Goal: Task Accomplishment & Management: Use online tool/utility

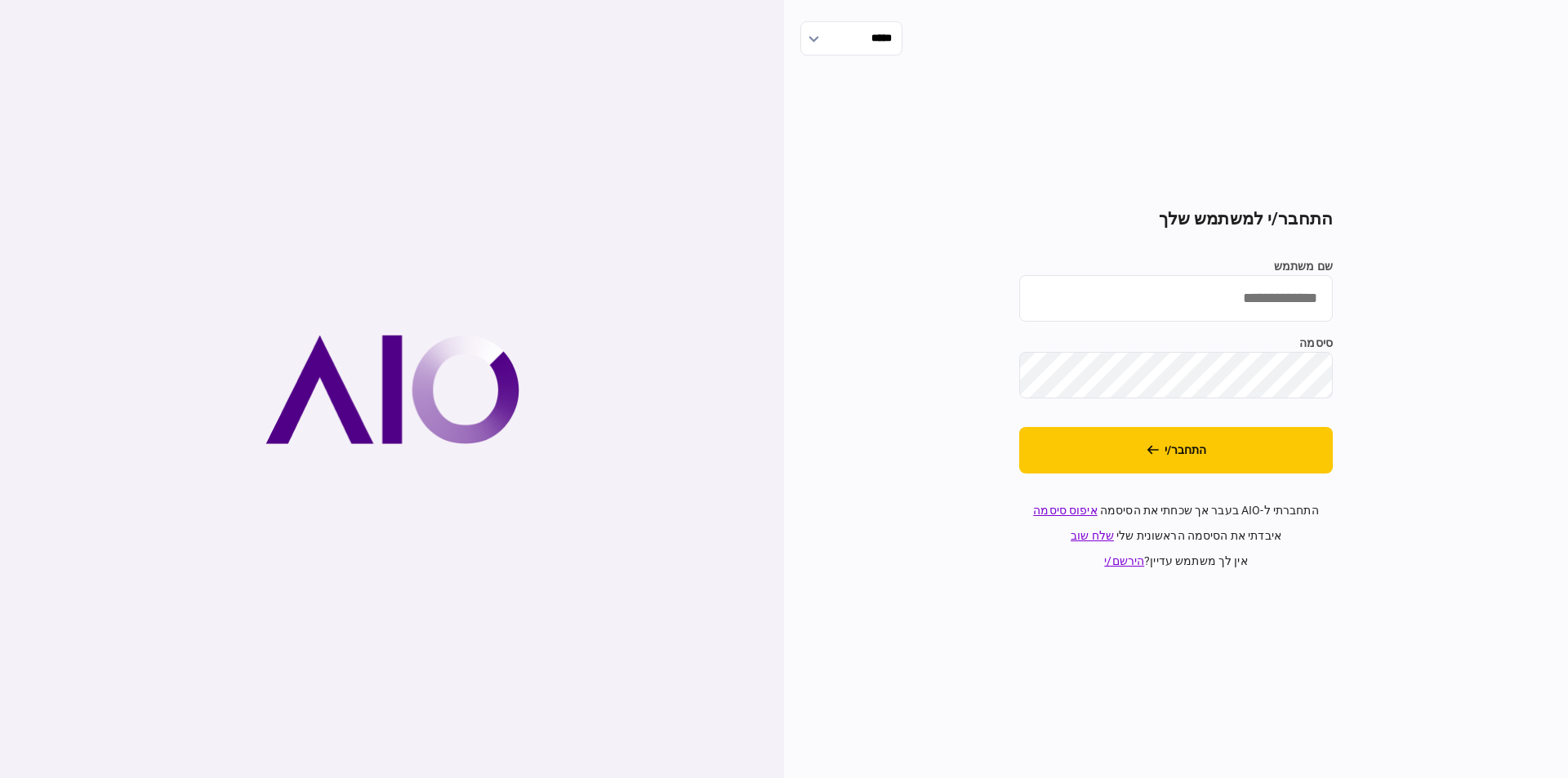
click at [777, 317] on input "שם משתמש" at bounding box center [1176, 298] width 314 height 47
type input "**********"
click at [777, 465] on button "התחבר/י" at bounding box center [1176, 450] width 314 height 47
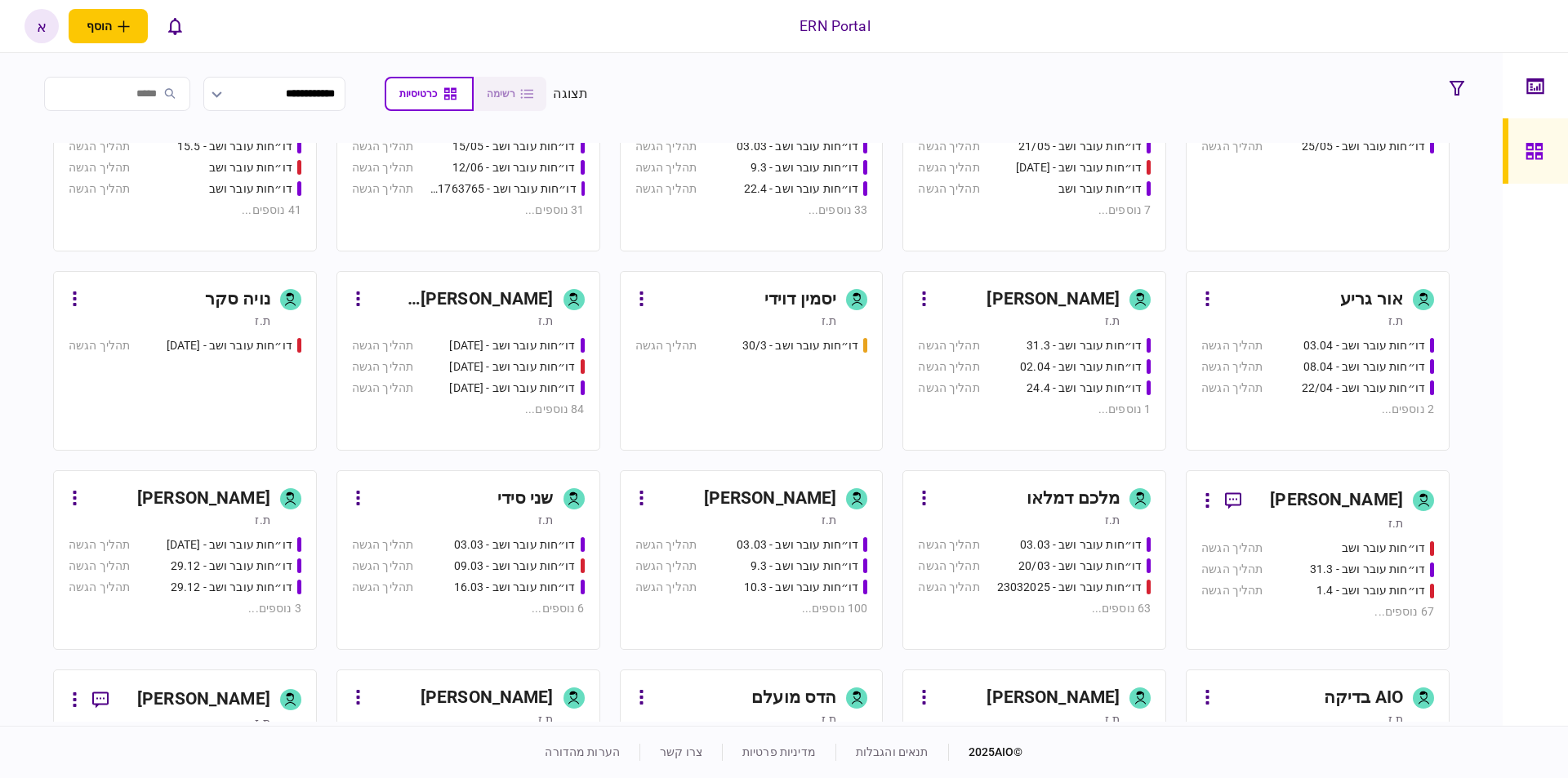
scroll to position [456, 0]
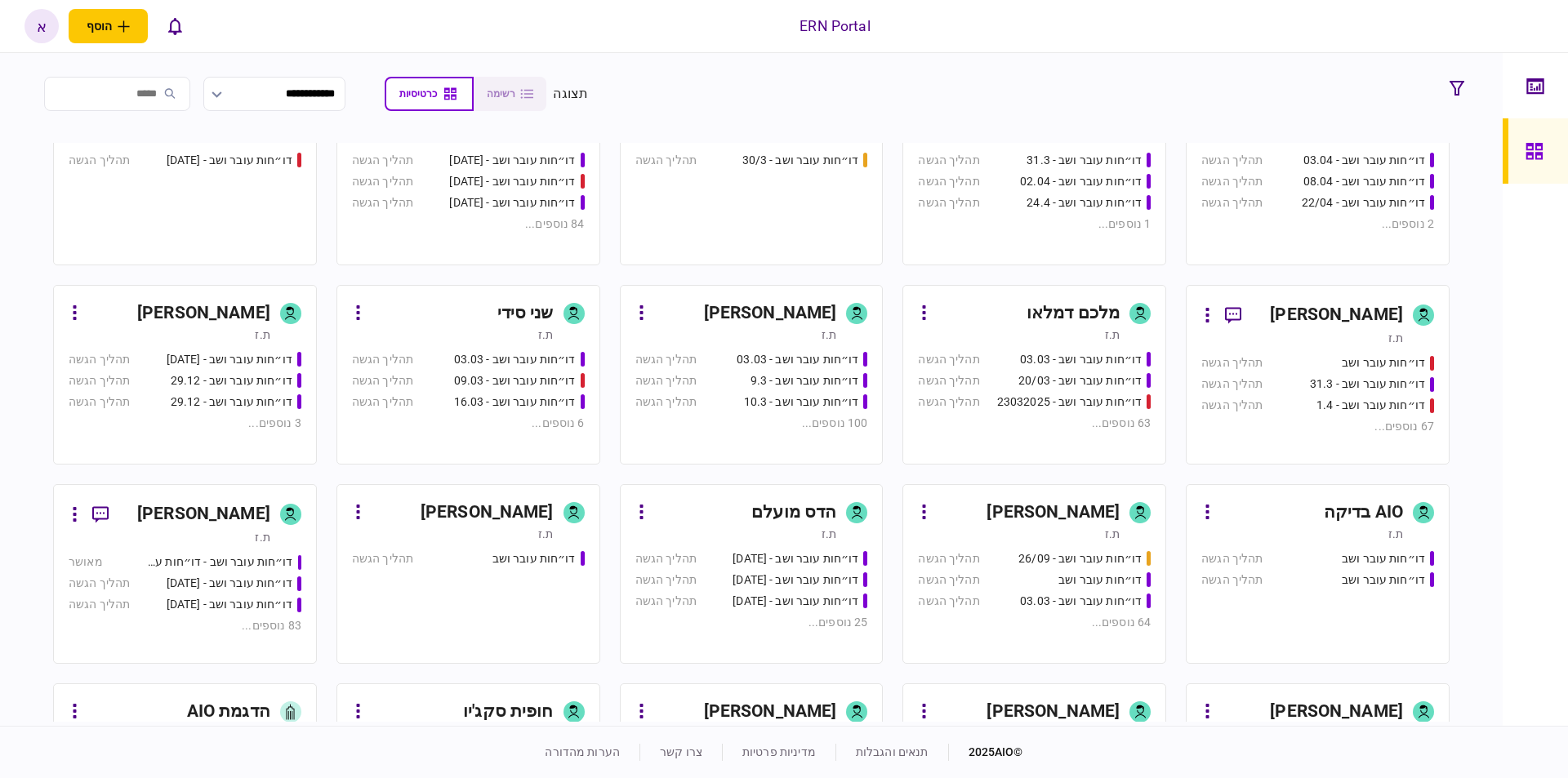
click at [754, 325] on div "[PERSON_NAME]" at bounding box center [770, 314] width 133 height 26
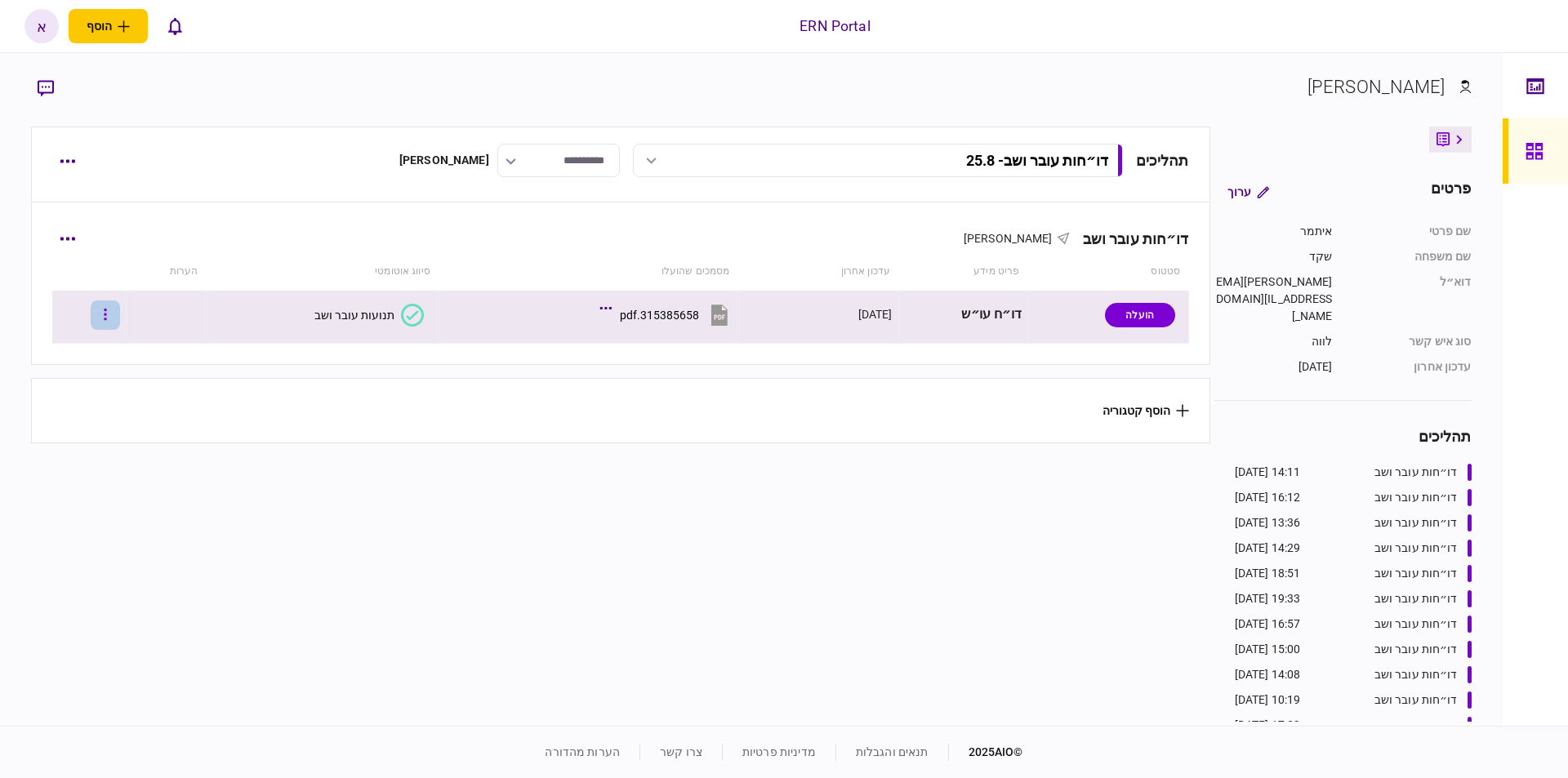
click at [120, 315] on button "button" at bounding box center [106, 316] width 29 height 29
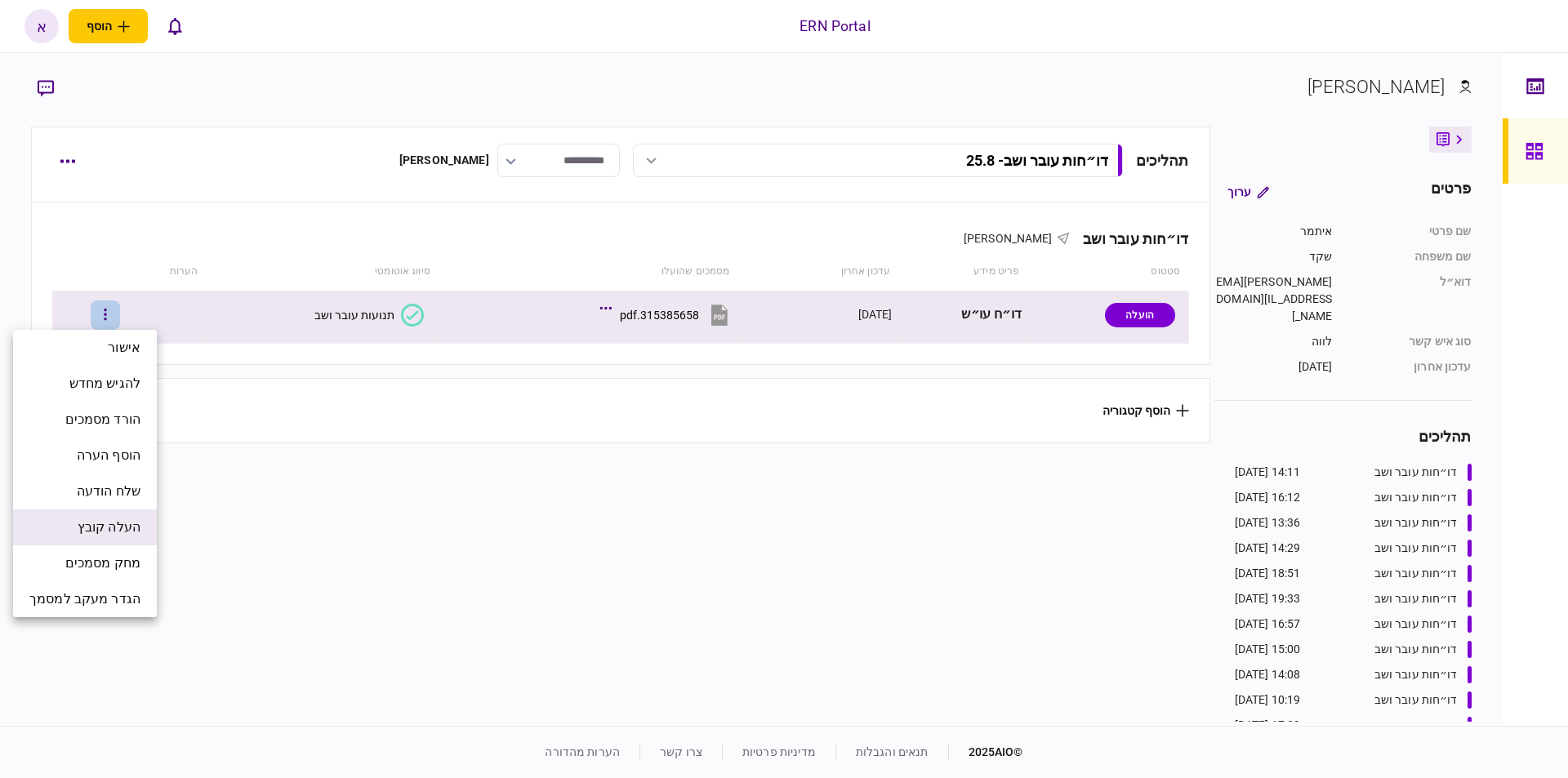
click at [116, 534] on span "העלה קובץ" at bounding box center [109, 527] width 63 height 19
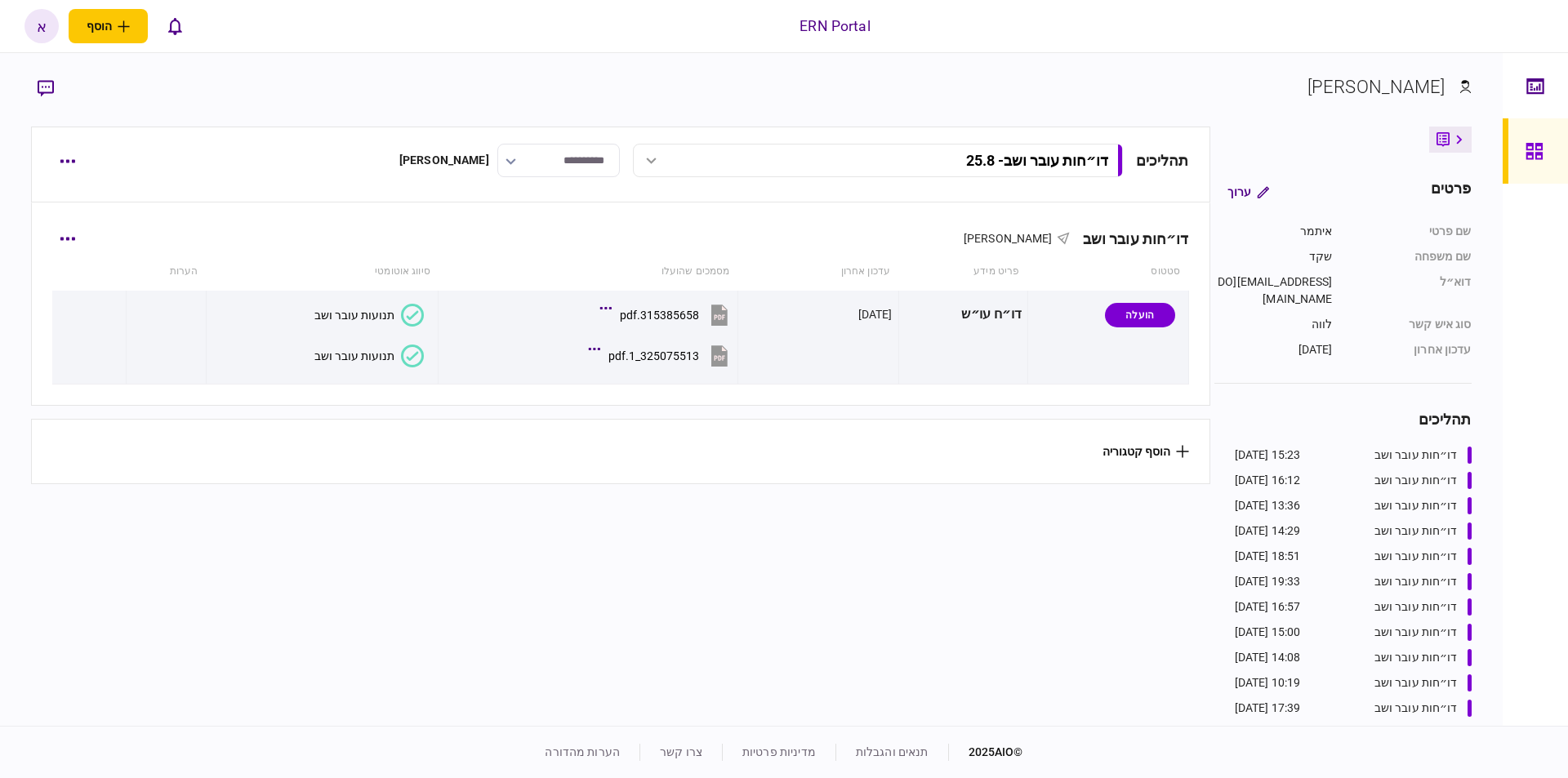
click at [393, 361] on button "תנועות עובר ושב" at bounding box center [369, 356] width 109 height 23
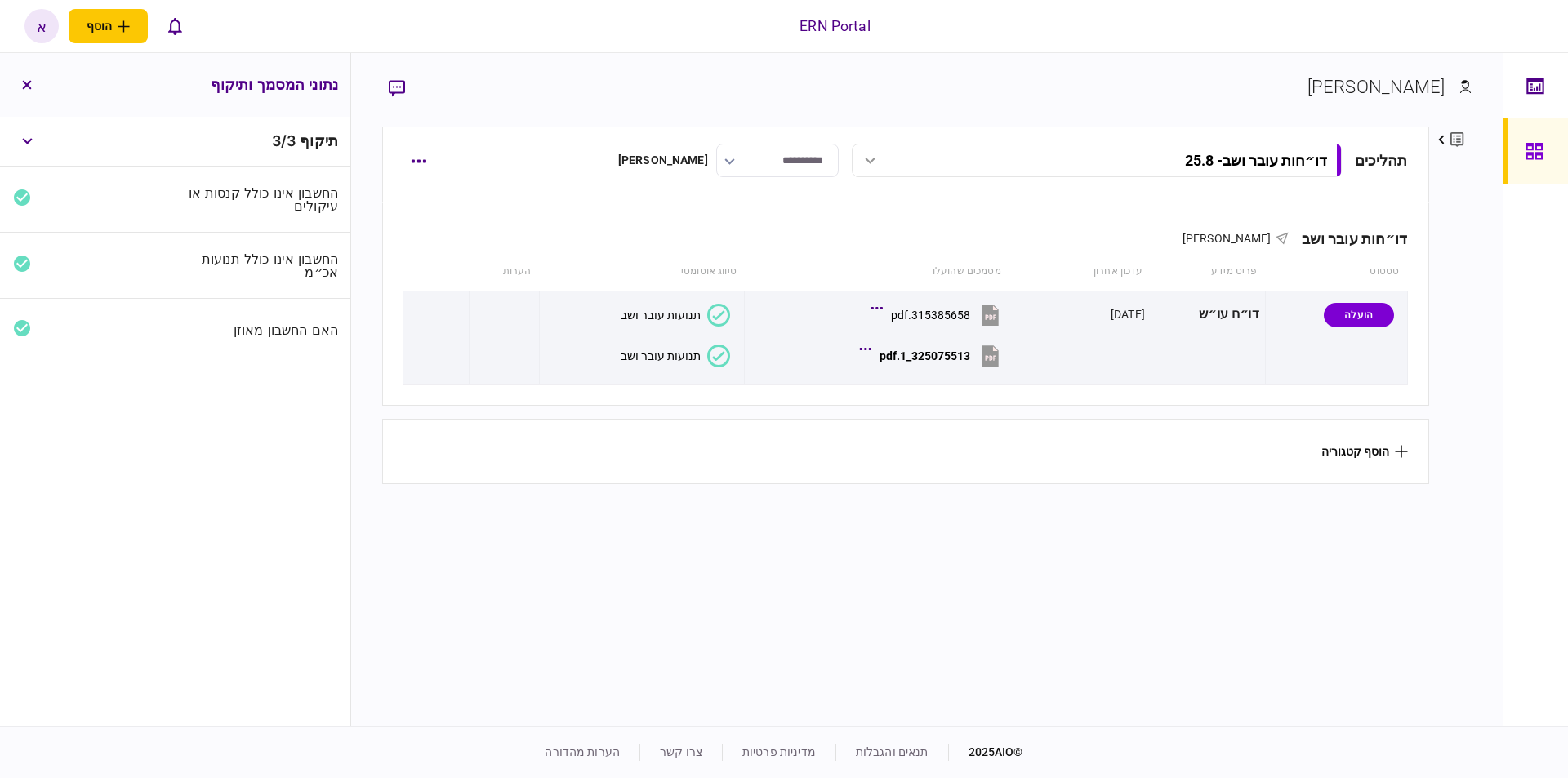
click at [890, 436] on section "הוסף קטגוריה" at bounding box center [906, 451] width 1047 height 65
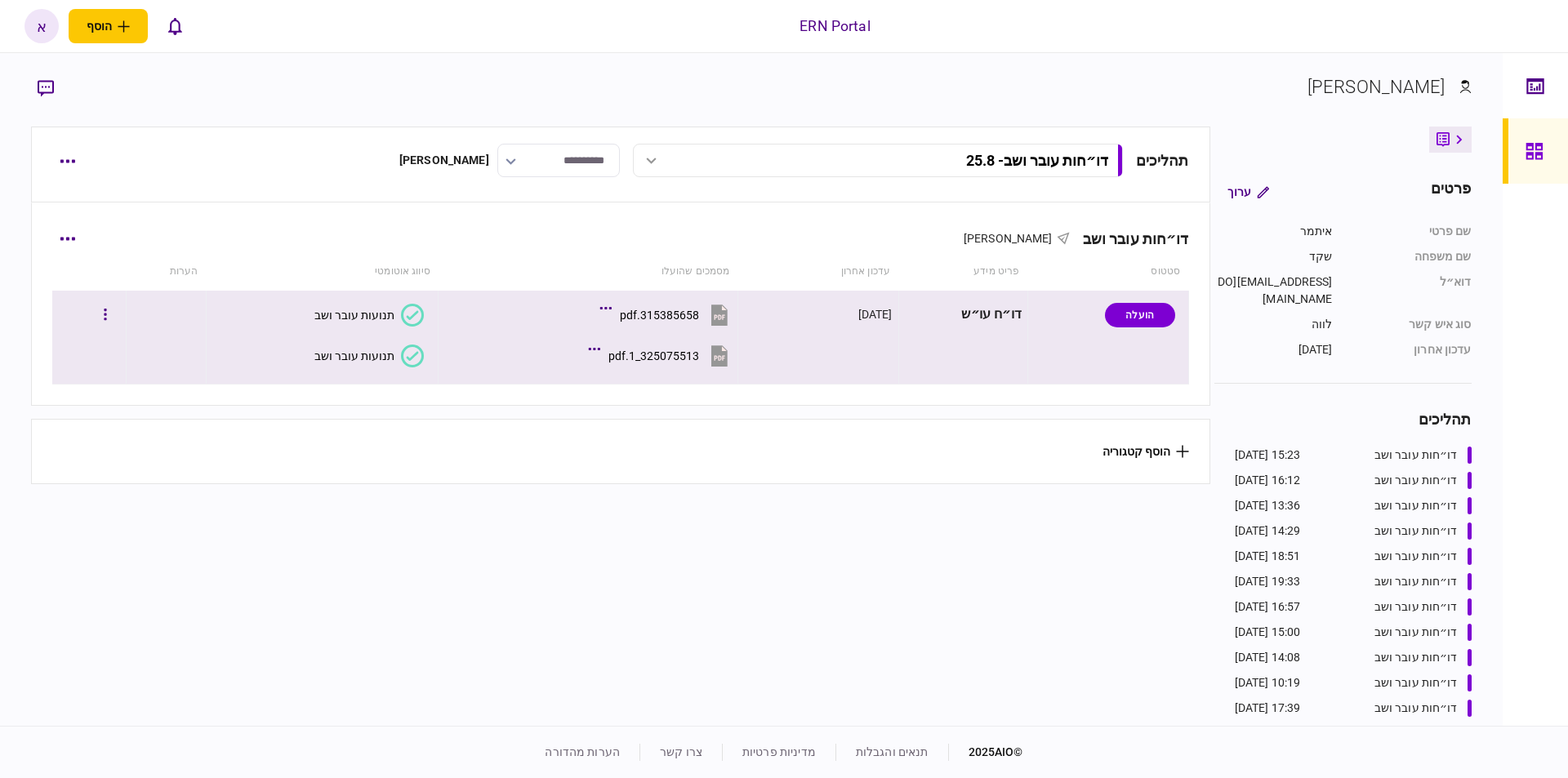
click at [674, 351] on div "325075513_1.pdf" at bounding box center [653, 356] width 91 height 13
click at [354, 350] on div "תנועות עובר ושב" at bounding box center [354, 356] width 80 height 13
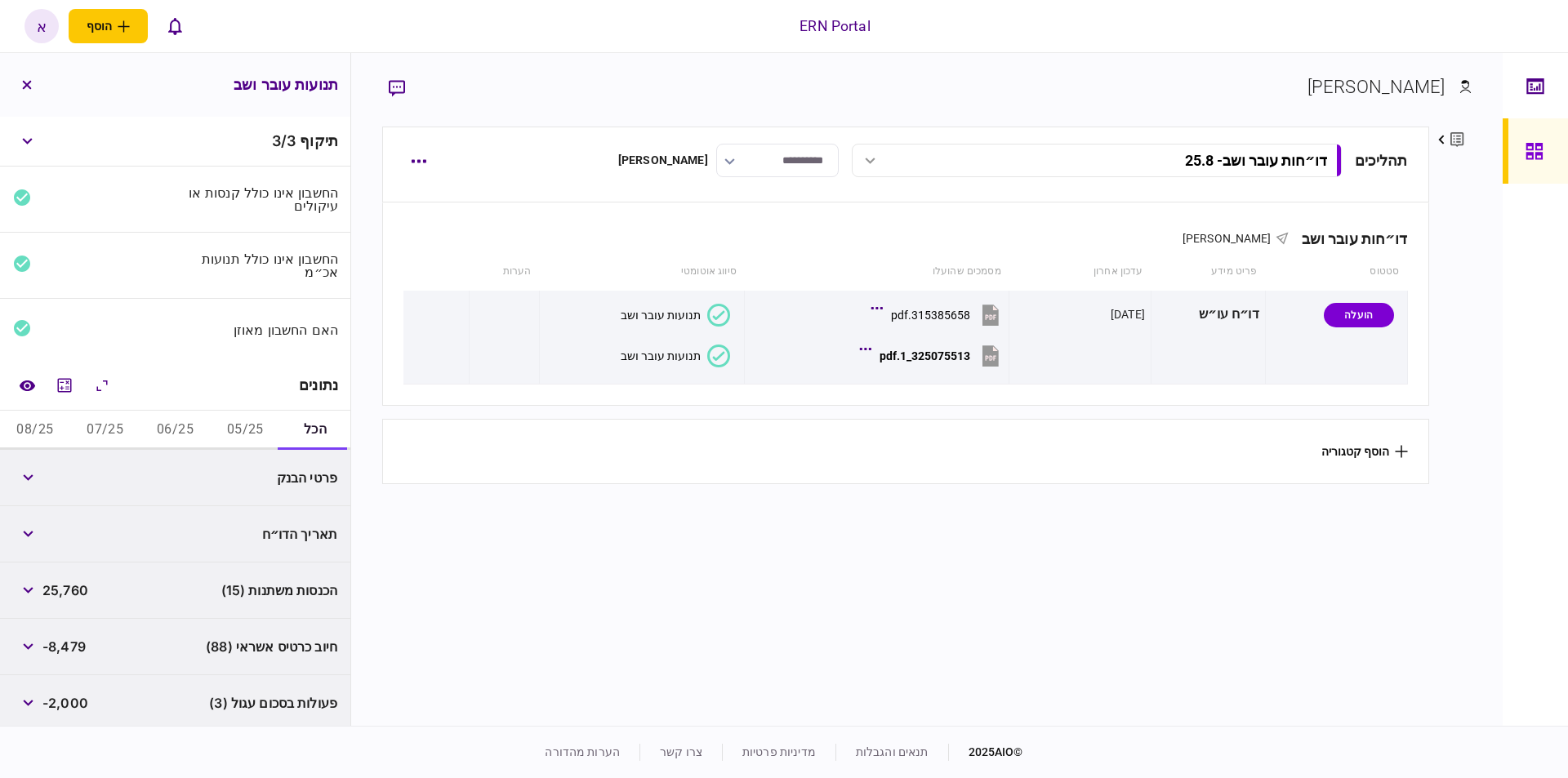
click at [231, 426] on button "05/25" at bounding box center [245, 430] width 71 height 39
click at [66, 470] on span "15,735" at bounding box center [63, 477] width 42 height 19
click at [65, 469] on span "15,735" at bounding box center [63, 477] width 42 height 19
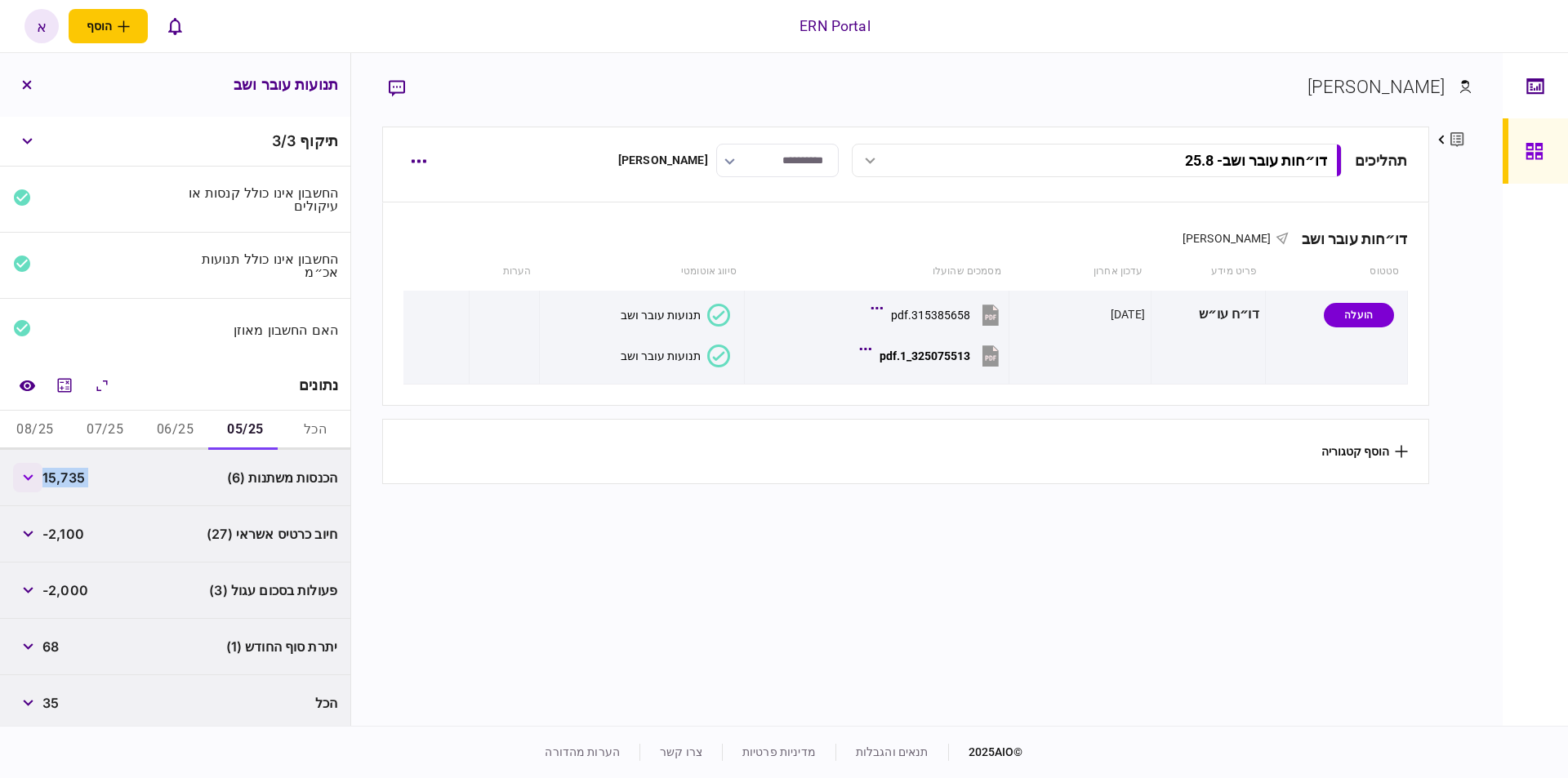
click at [22, 476] on button "button" at bounding box center [28, 478] width 29 height 29
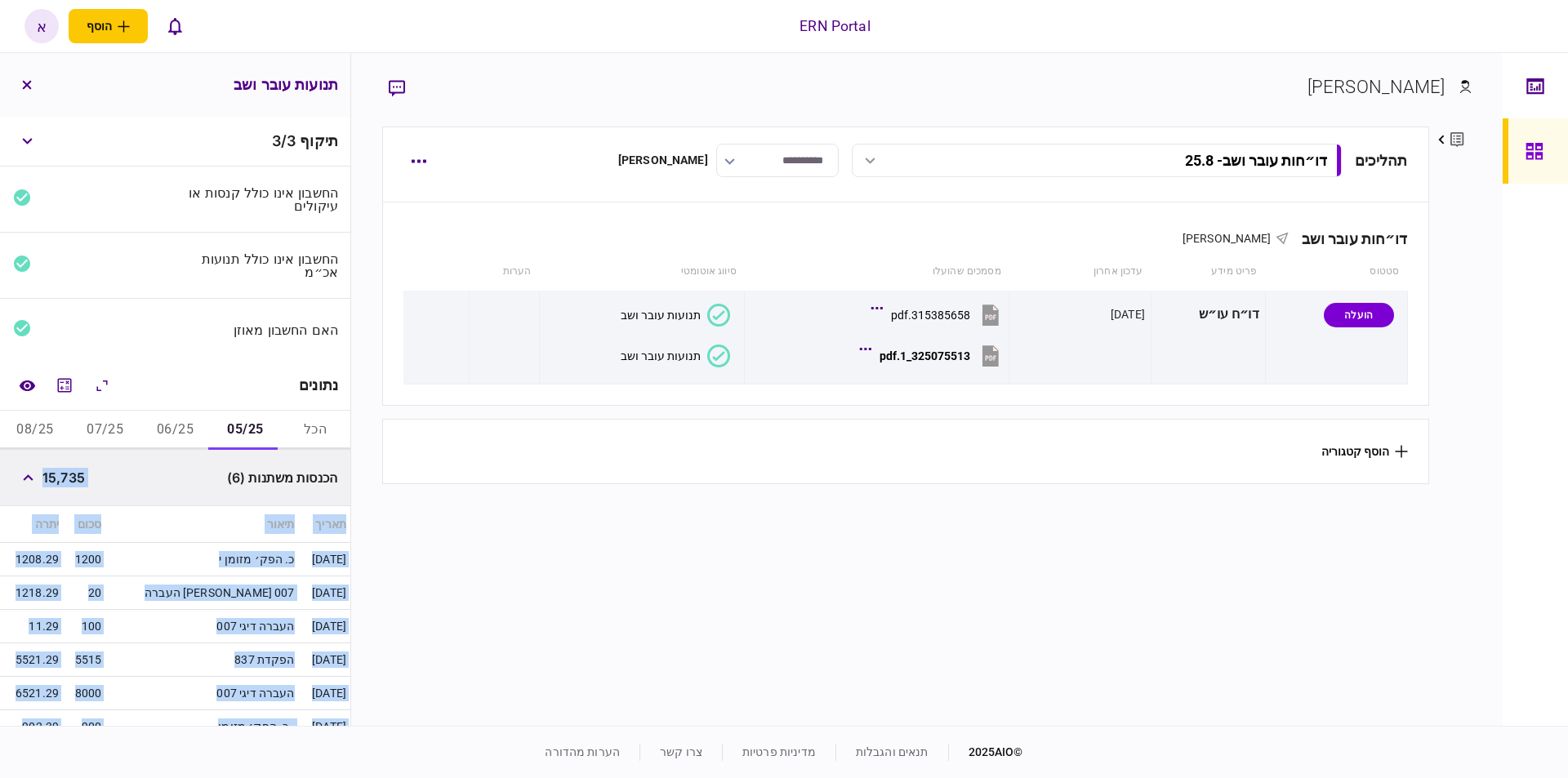
scroll to position [185, 0]
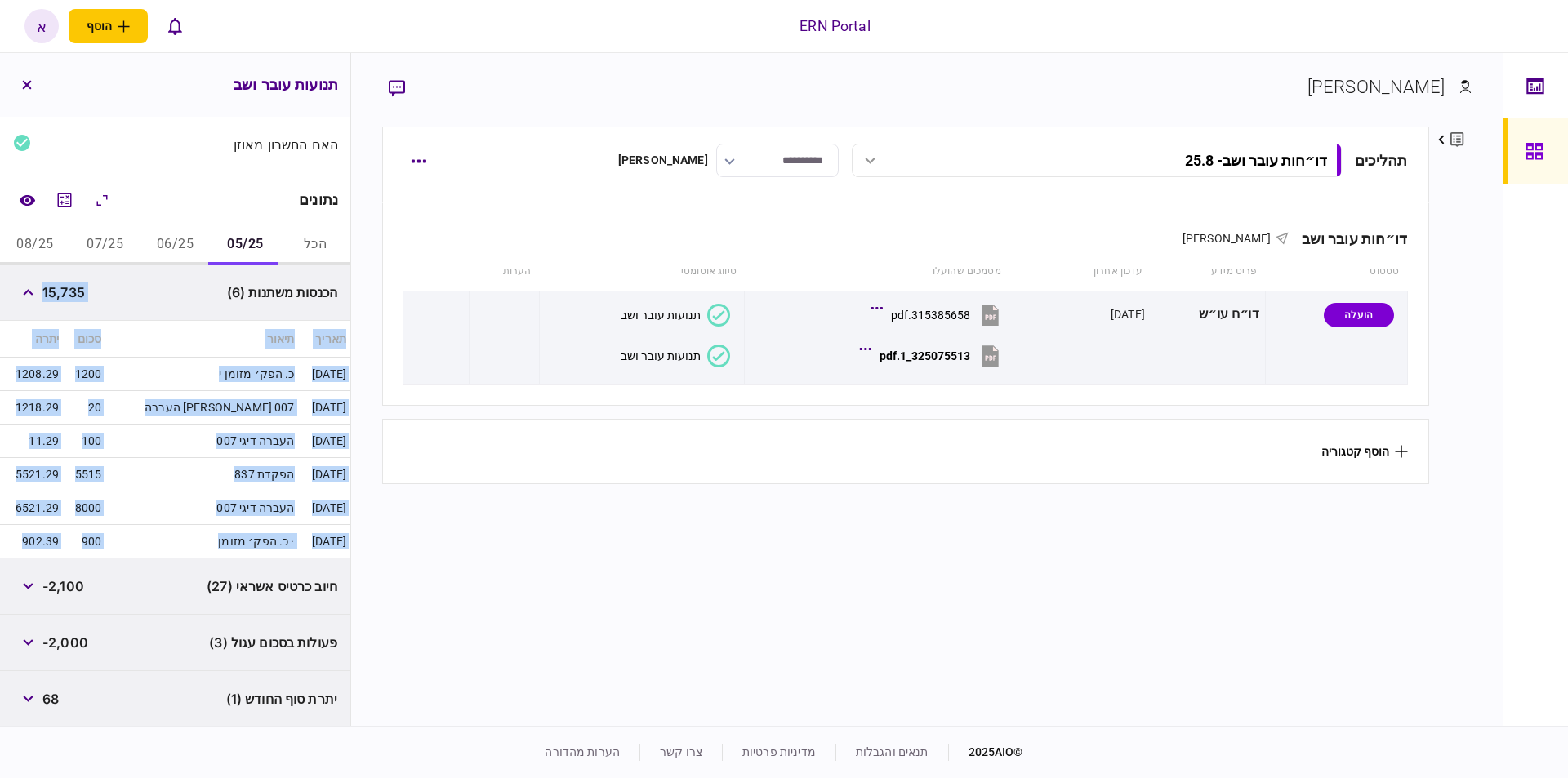
click at [218, 511] on td "העברה דיגי 007" at bounding box center [202, 508] width 193 height 34
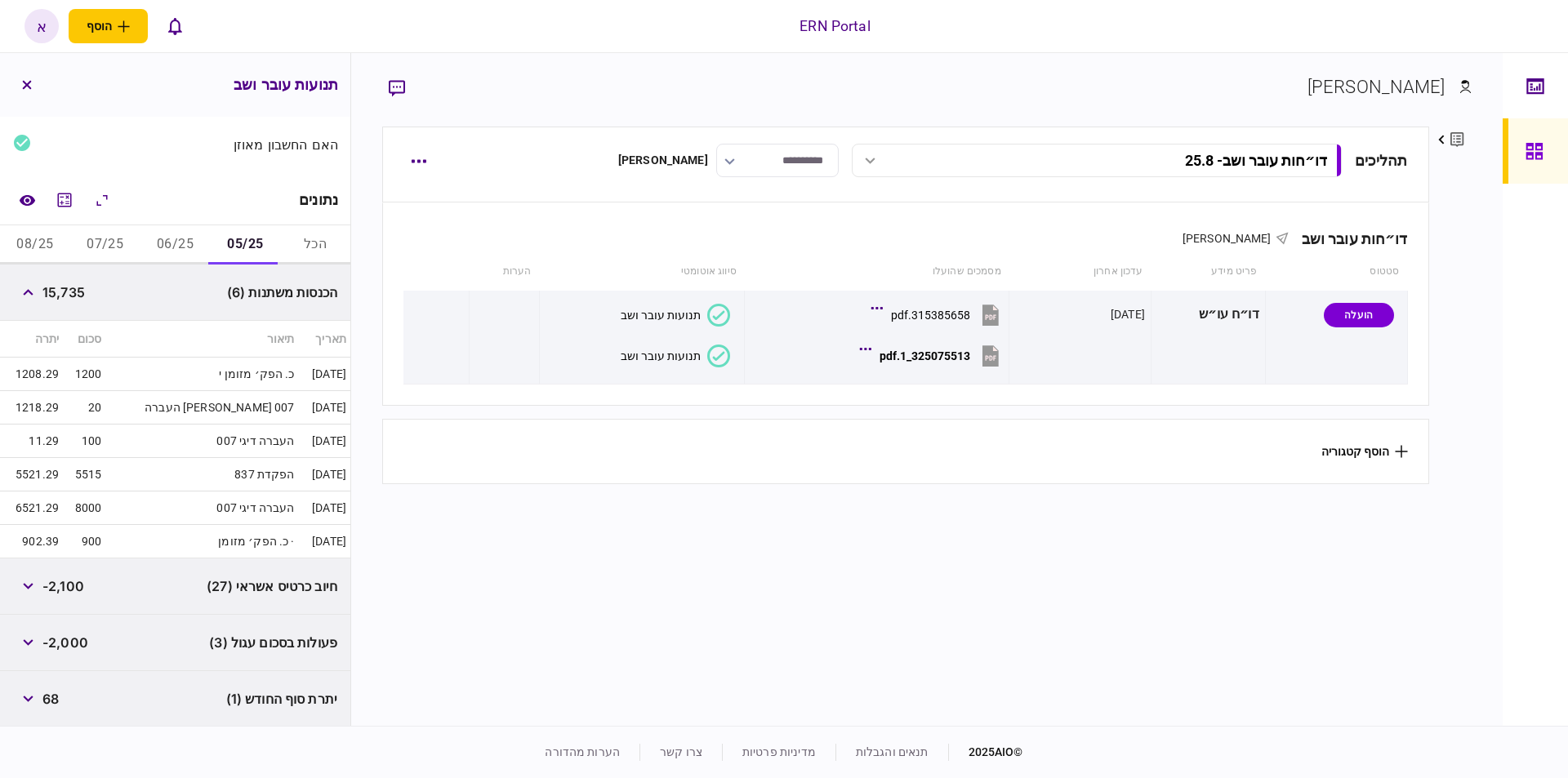
click at [74, 286] on span "15,735" at bounding box center [63, 292] width 42 height 19
copy span "15,735"
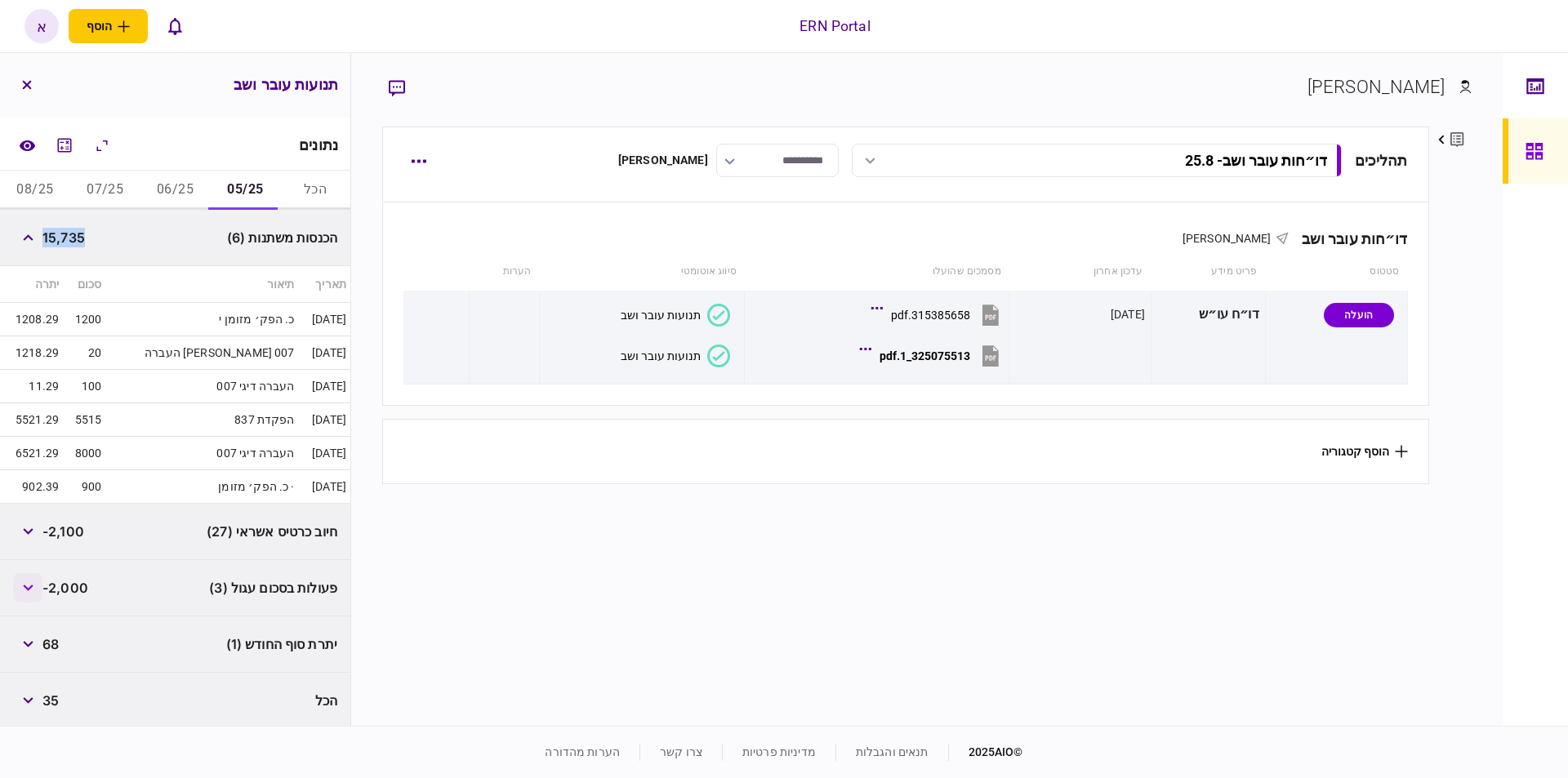
click at [26, 587] on icon "button" at bounding box center [28, 587] width 11 height 6
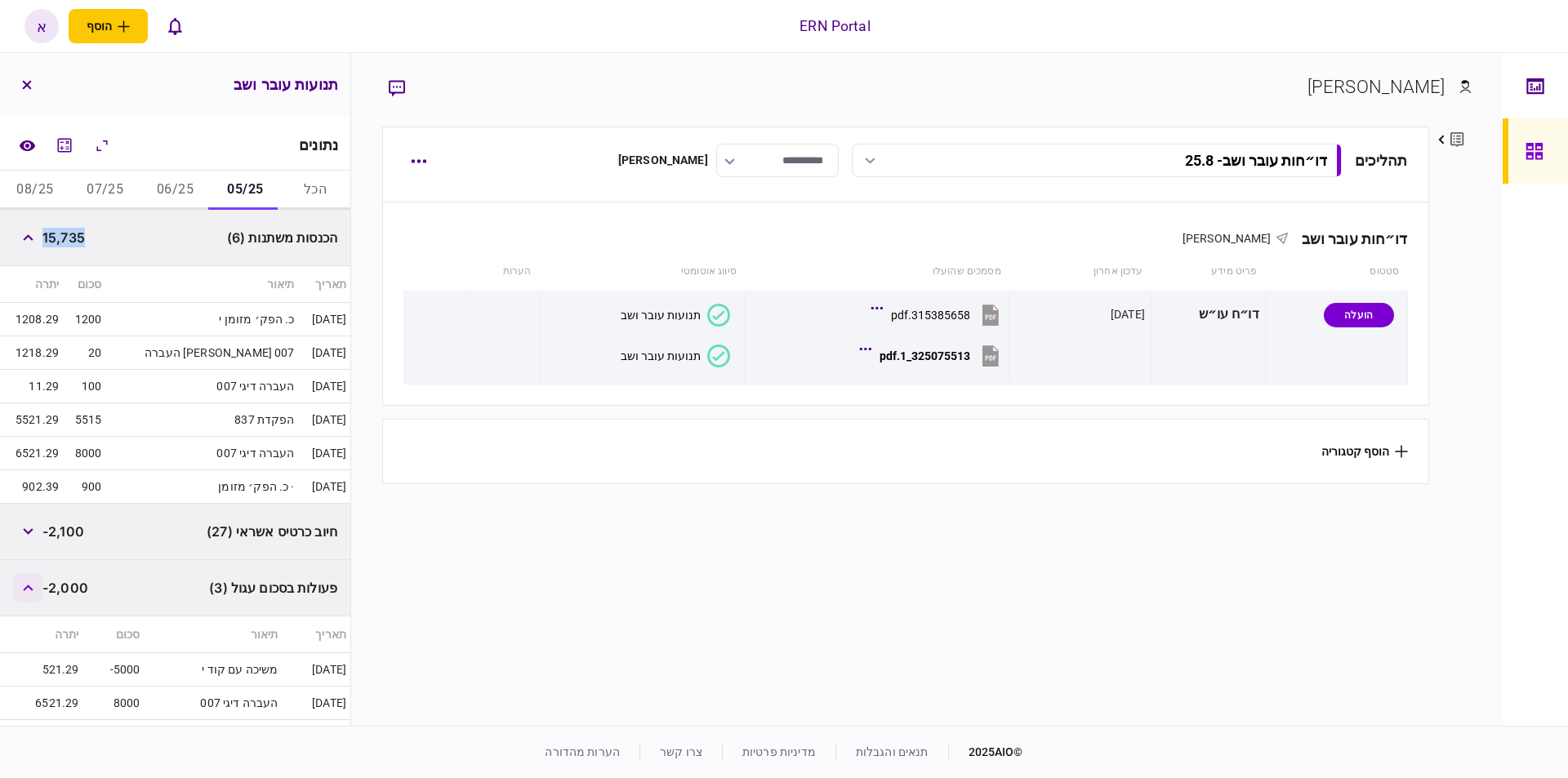
click at [26, 587] on icon "button" at bounding box center [28, 587] width 11 height 6
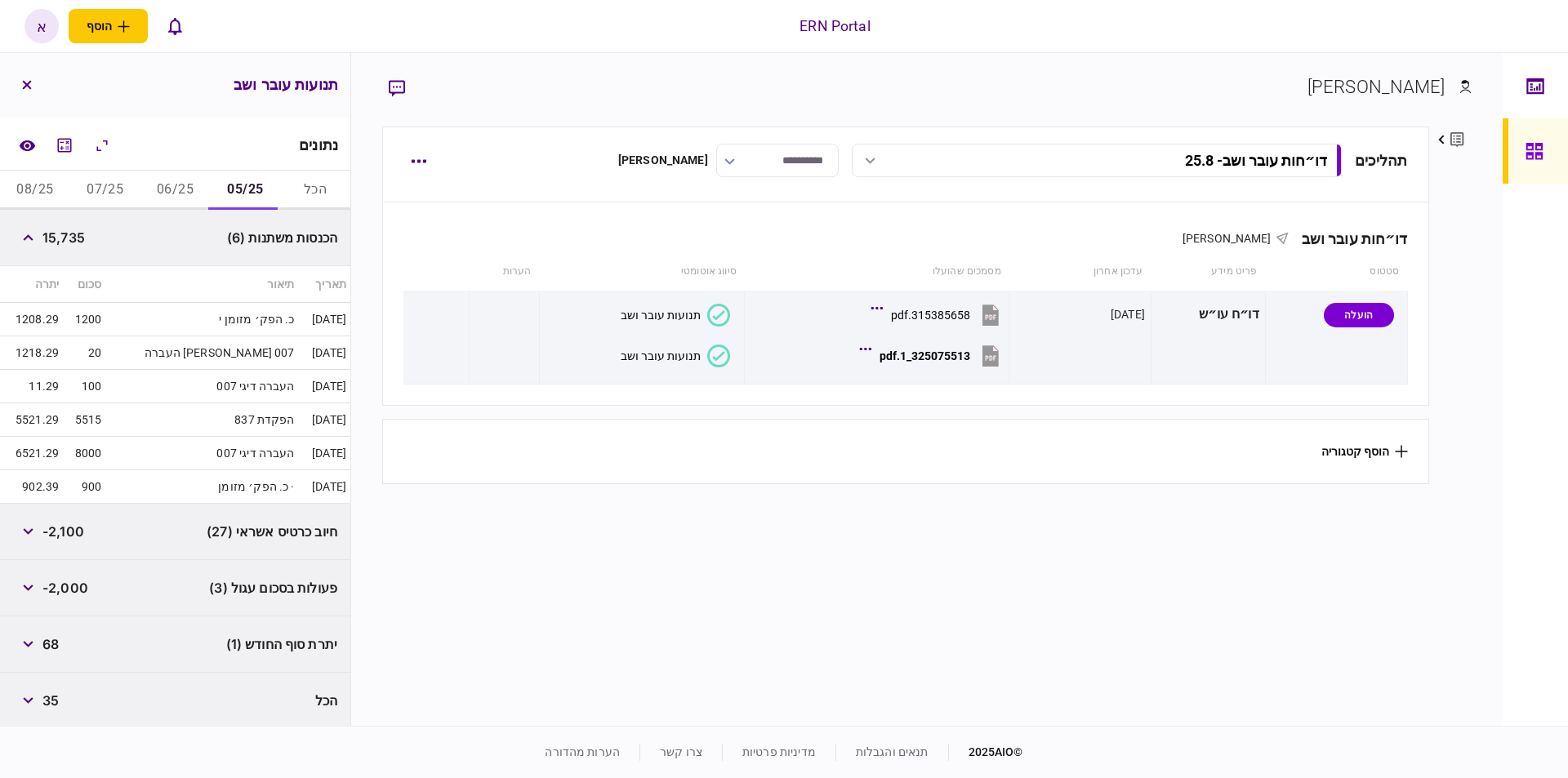
click at [55, 637] on span "68" at bounding box center [50, 644] width 17 height 19
copy span "68"
click at [166, 175] on button "06/25" at bounding box center [175, 190] width 71 height 39
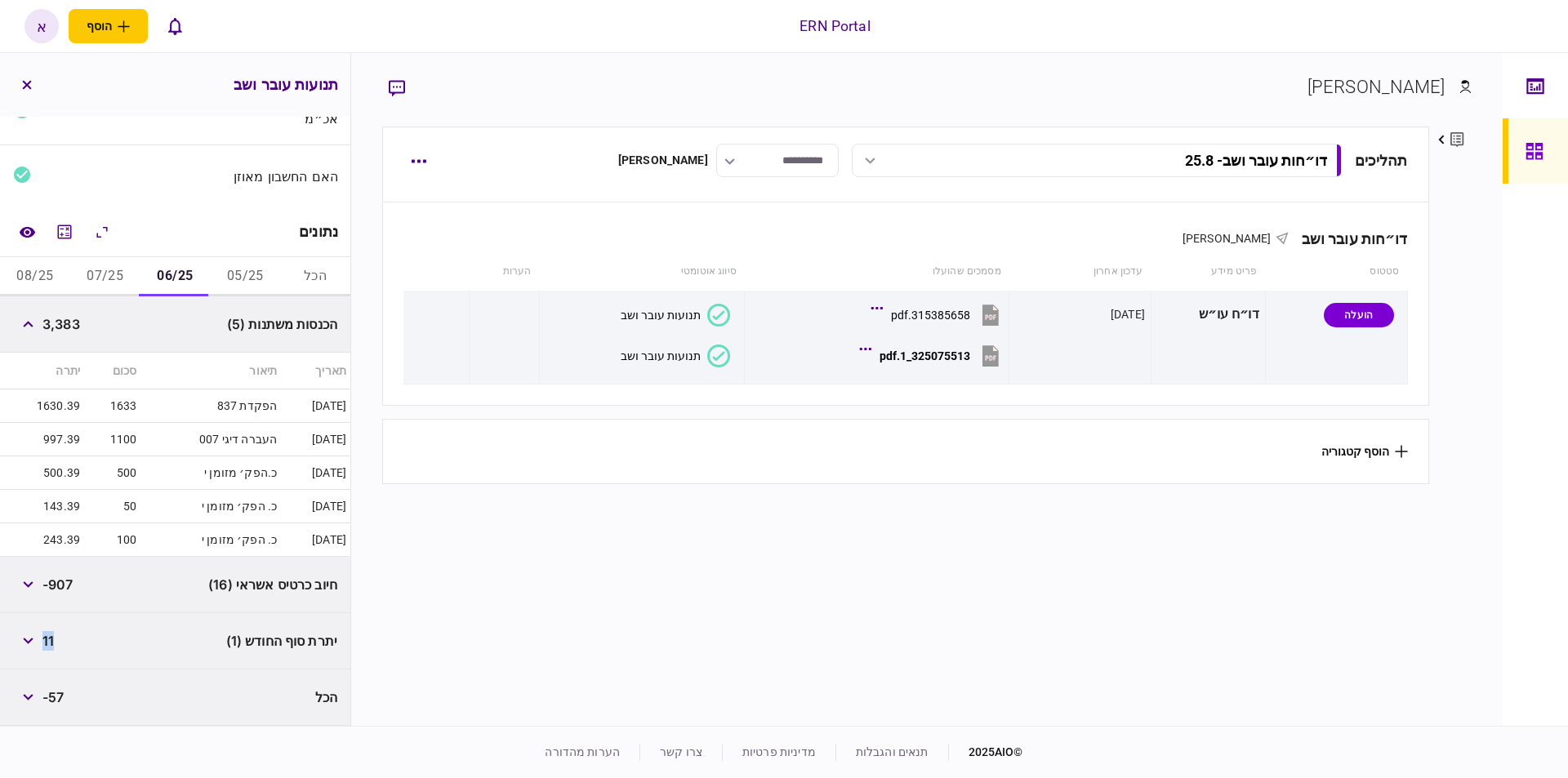
scroll to position [150, 0]
click at [63, 317] on span "3,383" at bounding box center [61, 327] width 38 height 19
copy span "3,383"
click at [51, 639] on span "11" at bounding box center [48, 644] width 11 height 19
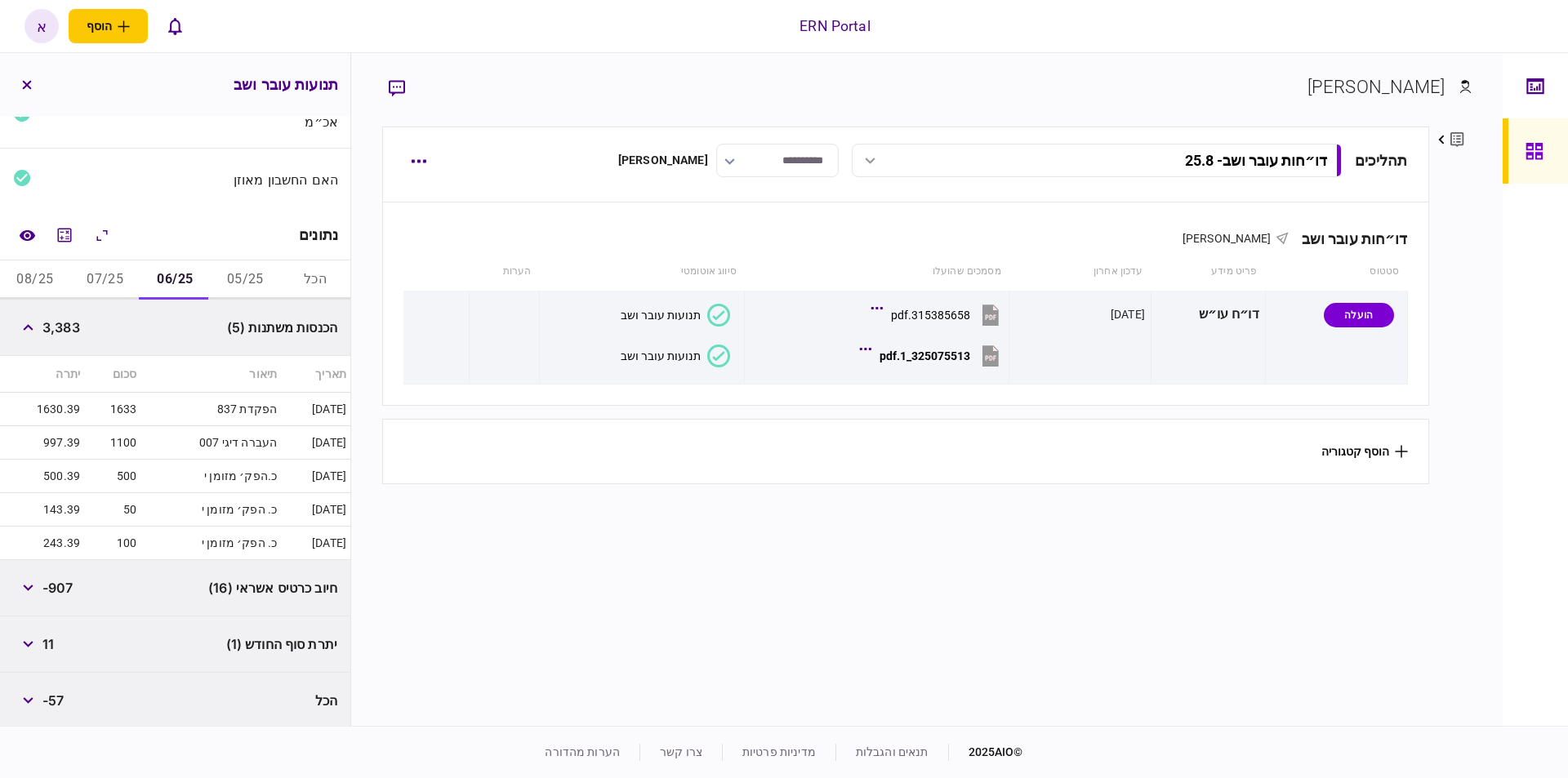
click at [51, 639] on span "11" at bounding box center [48, 644] width 11 height 19
copy span "11"
click at [127, 272] on button "07/25" at bounding box center [106, 280] width 71 height 39
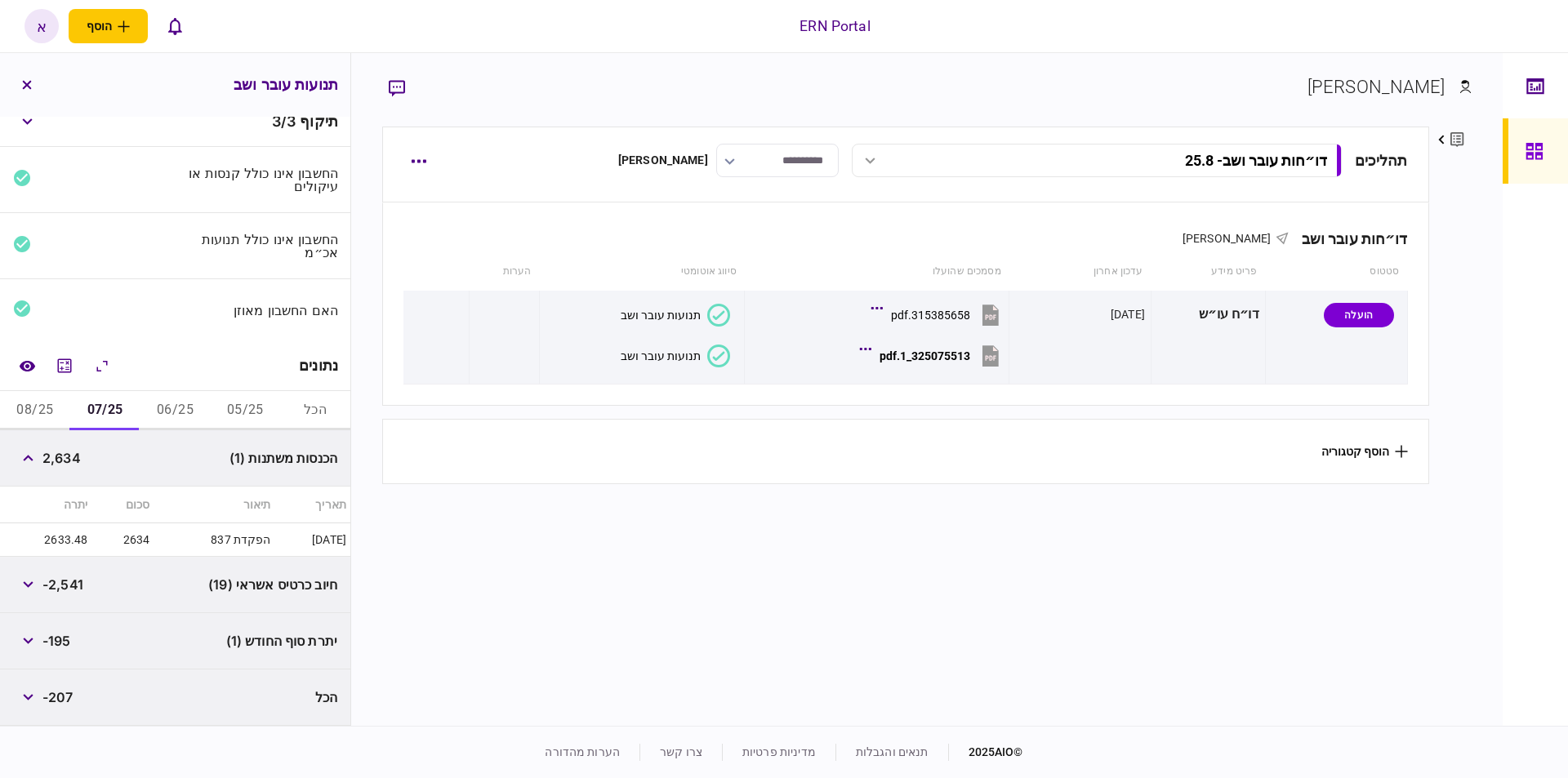
scroll to position [17, 0]
click at [71, 453] on span "2,634" at bounding box center [61, 461] width 39 height 19
copy span "2,634"
click at [53, 635] on span "-195" at bounding box center [56, 644] width 28 height 19
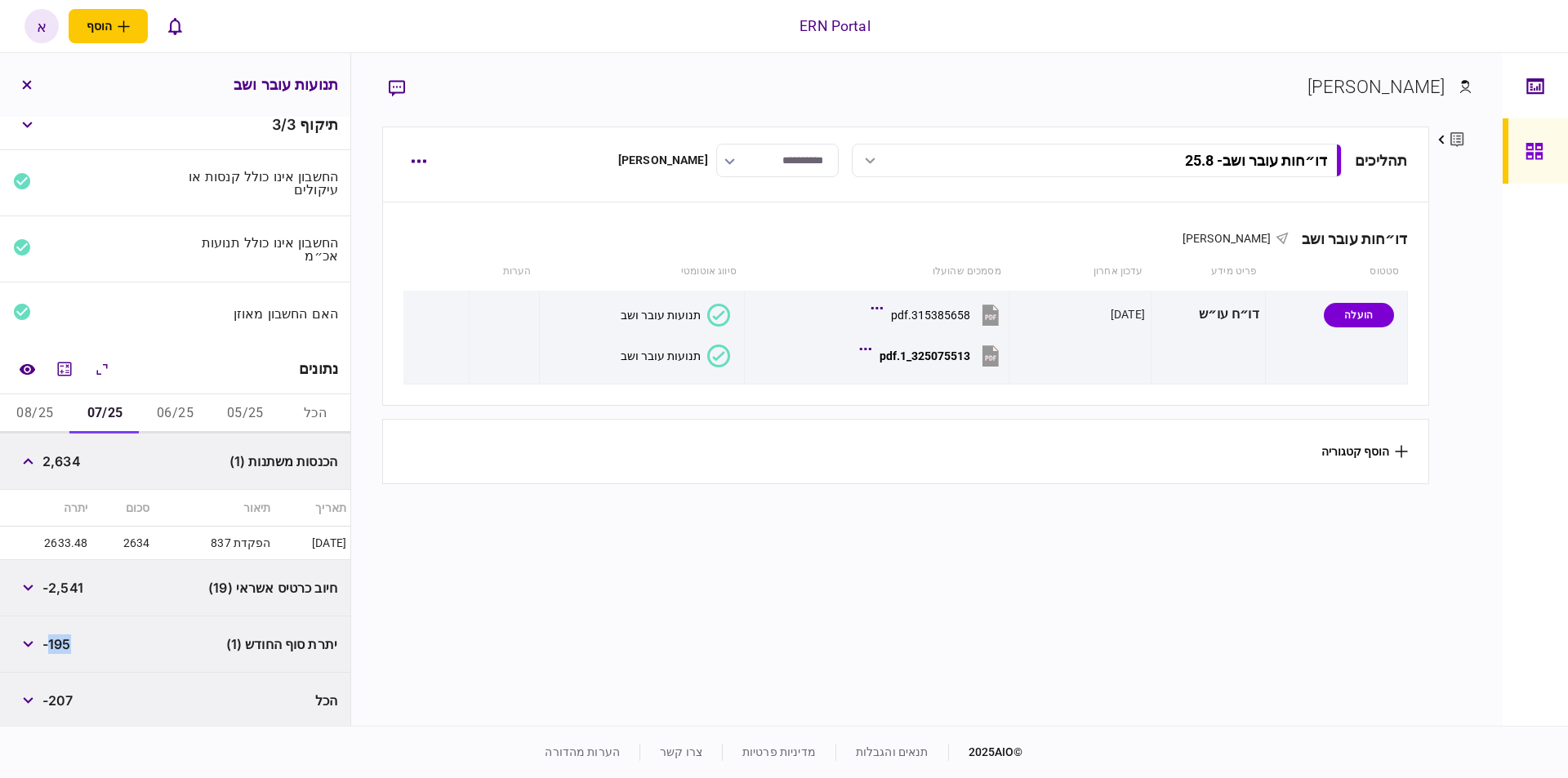
click at [53, 635] on span "-195" at bounding box center [56, 644] width 28 height 19
copy span "195"
click at [66, 644] on span "-195" at bounding box center [56, 644] width 28 height 19
click at [43, 414] on button "08/25" at bounding box center [35, 414] width 71 height 39
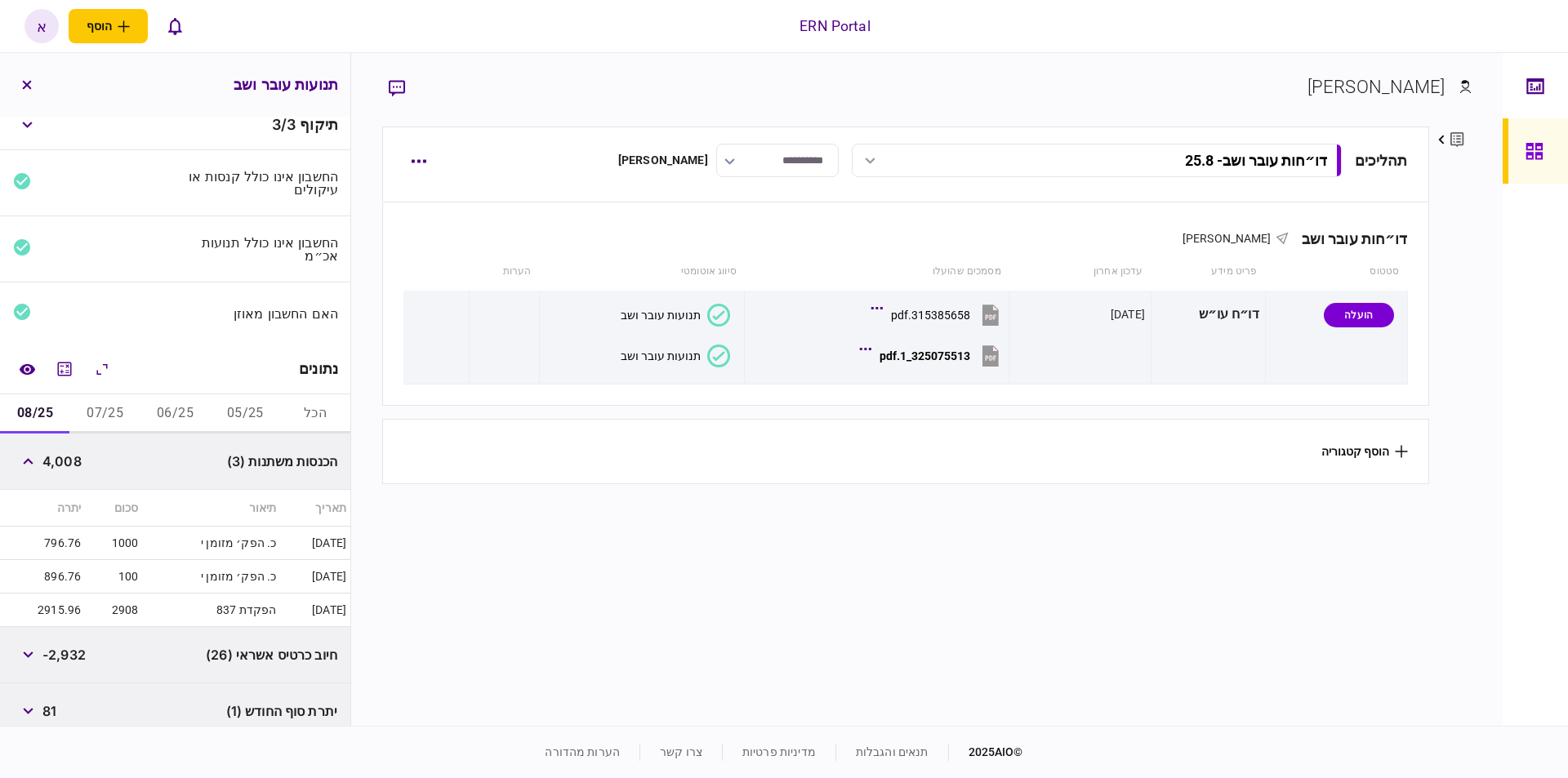
click at [63, 458] on span "4,008" at bounding box center [61, 461] width 39 height 19
click at [63, 459] on span "4,008" at bounding box center [61, 461] width 39 height 19
copy span "4,008"
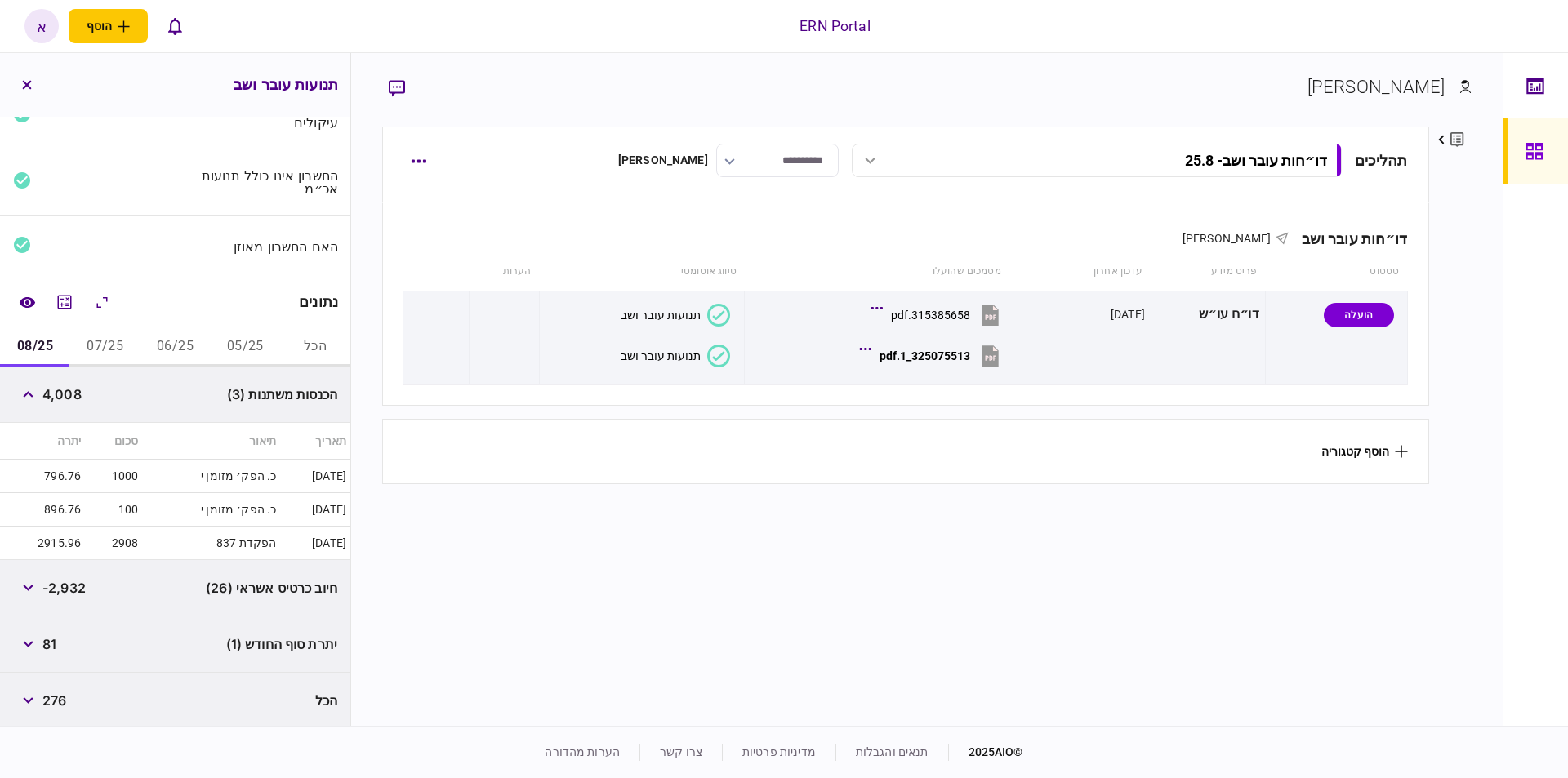
click at [56, 640] on span "81" at bounding box center [49, 644] width 14 height 19
click at [56, 639] on span "81" at bounding box center [49, 644] width 14 height 19
copy span "81"
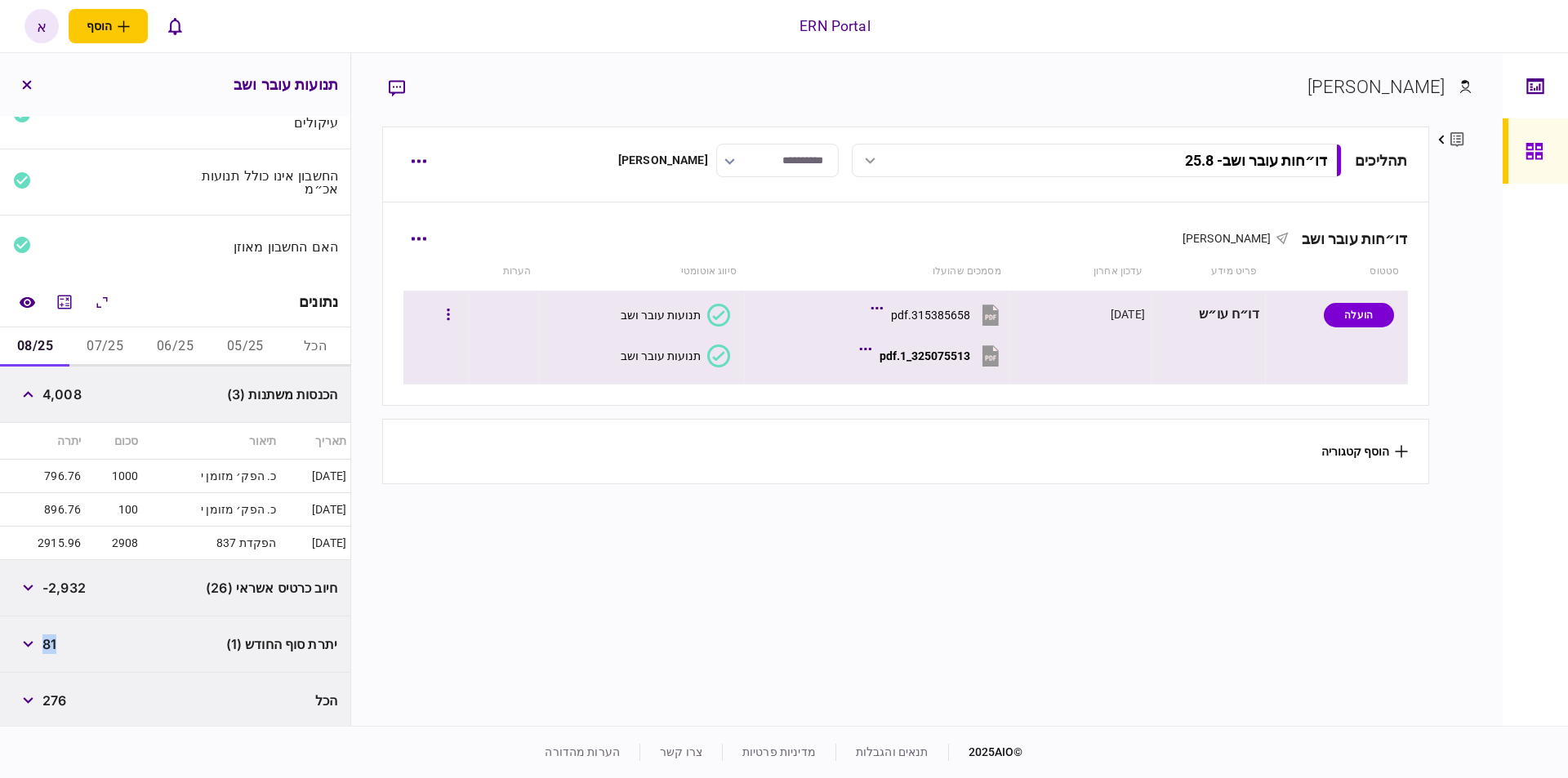
click at [931, 347] on button "325075513_1.pdf" at bounding box center [933, 356] width 139 height 37
